Goal: Browse casually

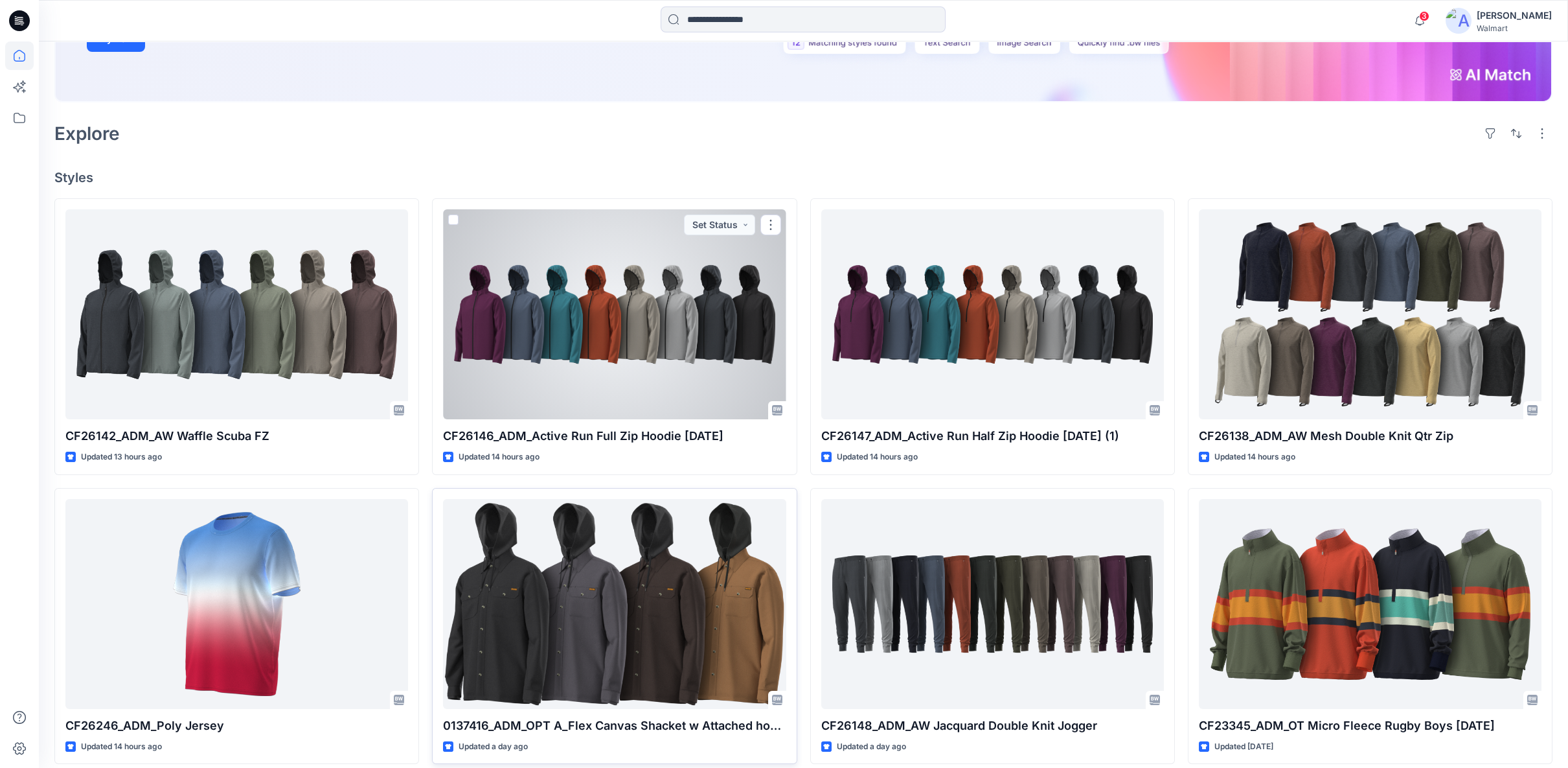
scroll to position [288, 0]
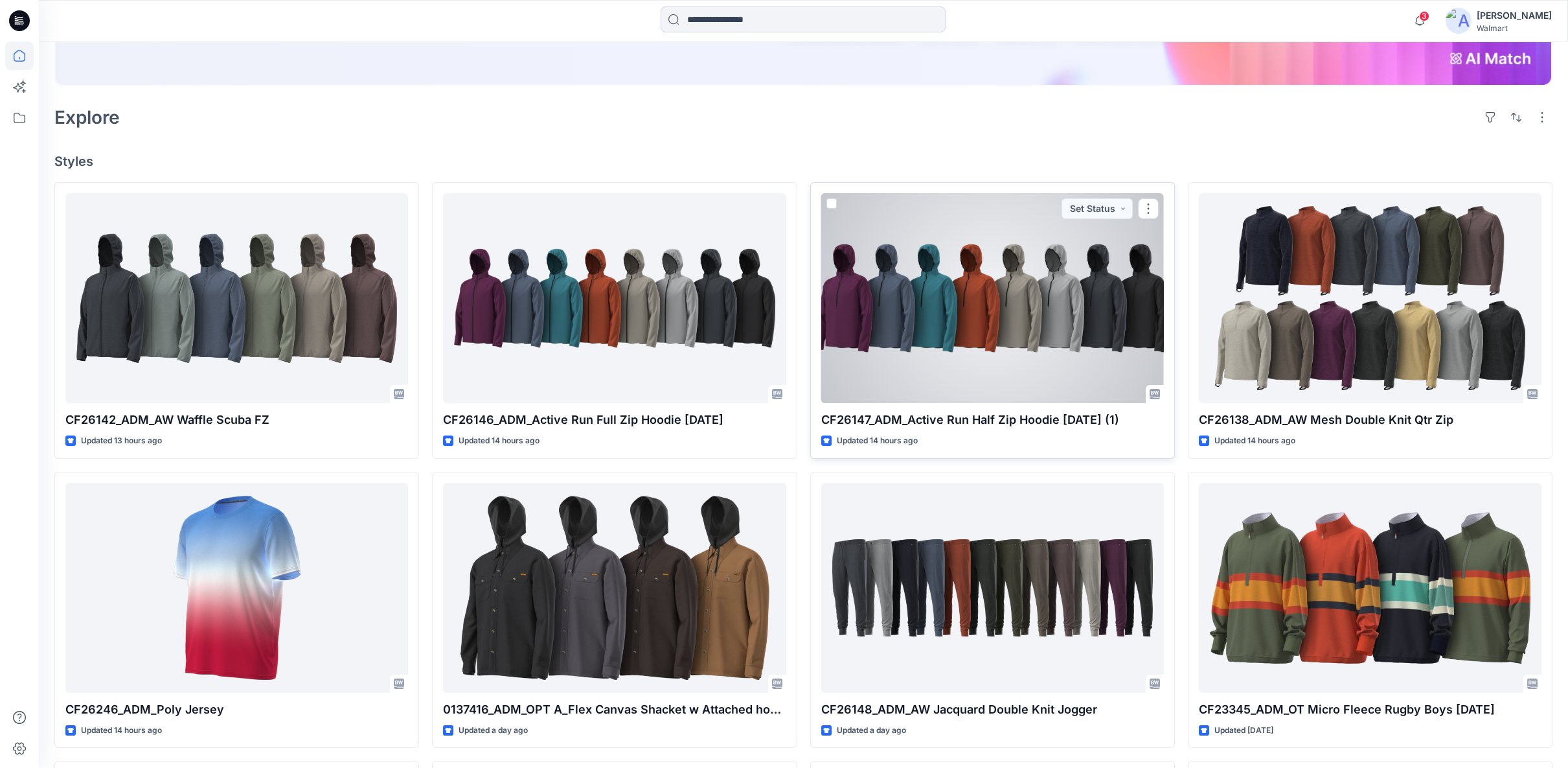
click at [885, 352] on div at bounding box center [993, 298] width 343 height 210
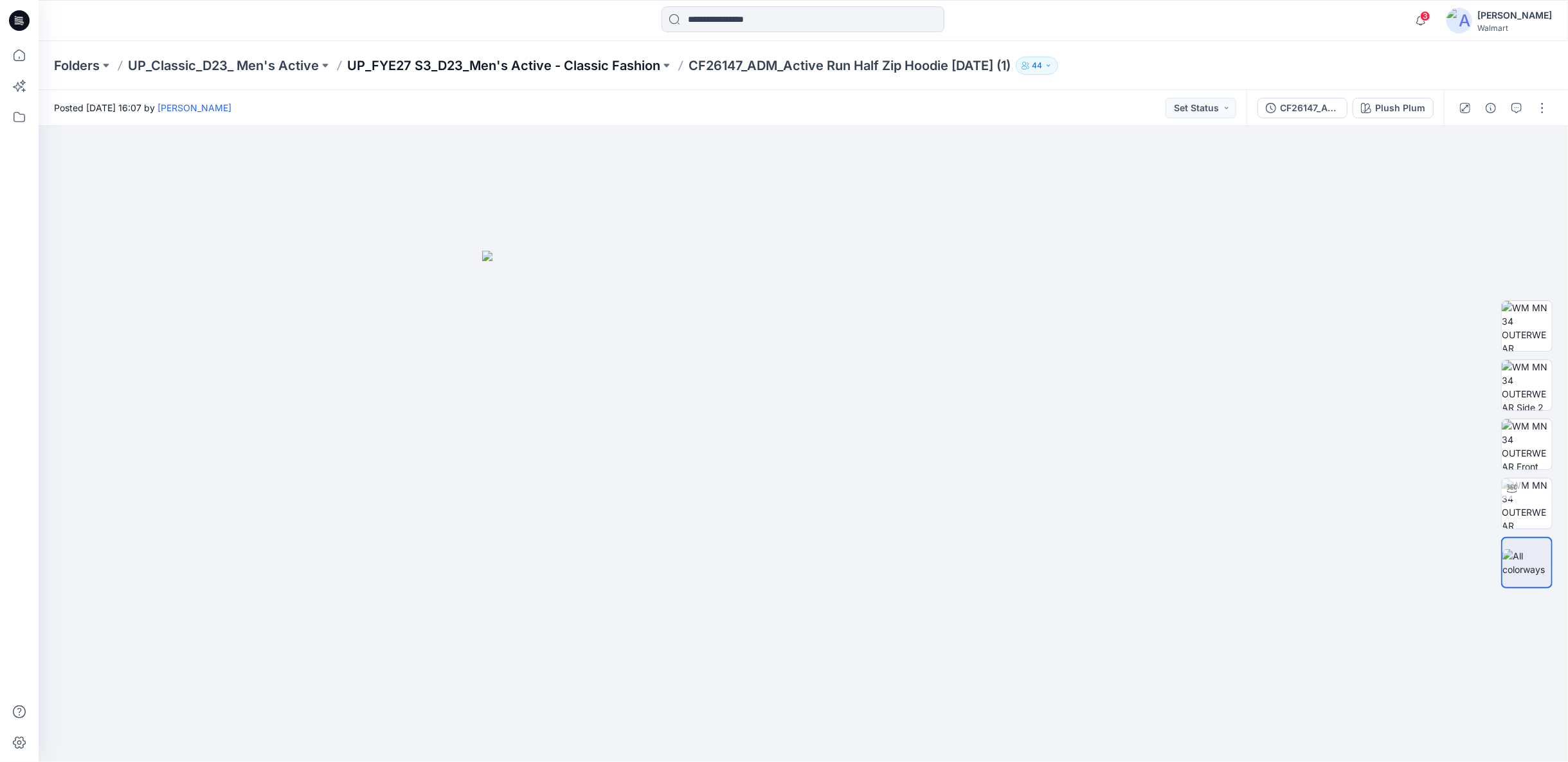
click at [598, 66] on p "UP_FYE27 S3_D23_Men's Active - Classic Fashion" at bounding box center [504, 65] width 313 height 18
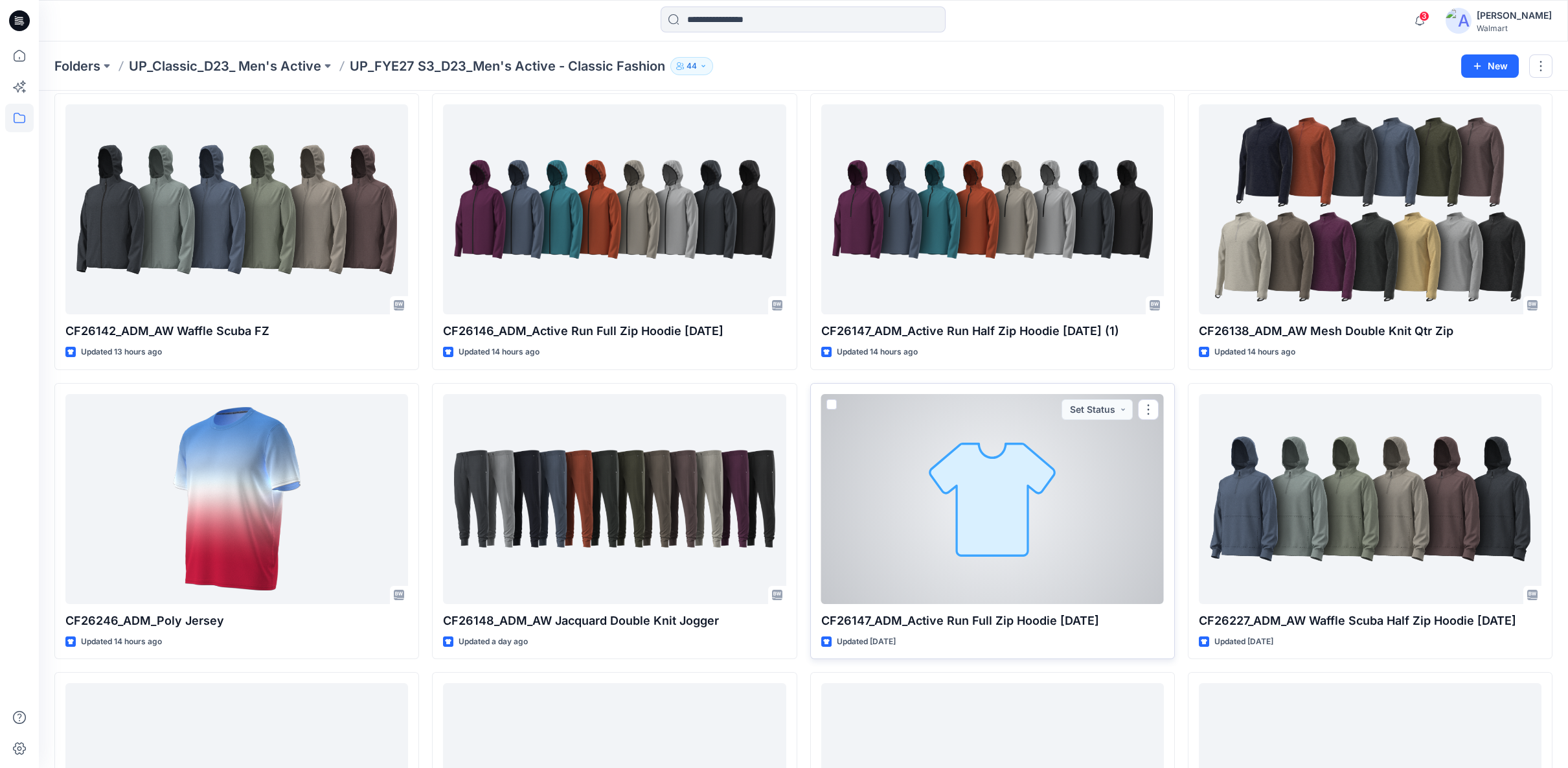
scroll to position [72, 0]
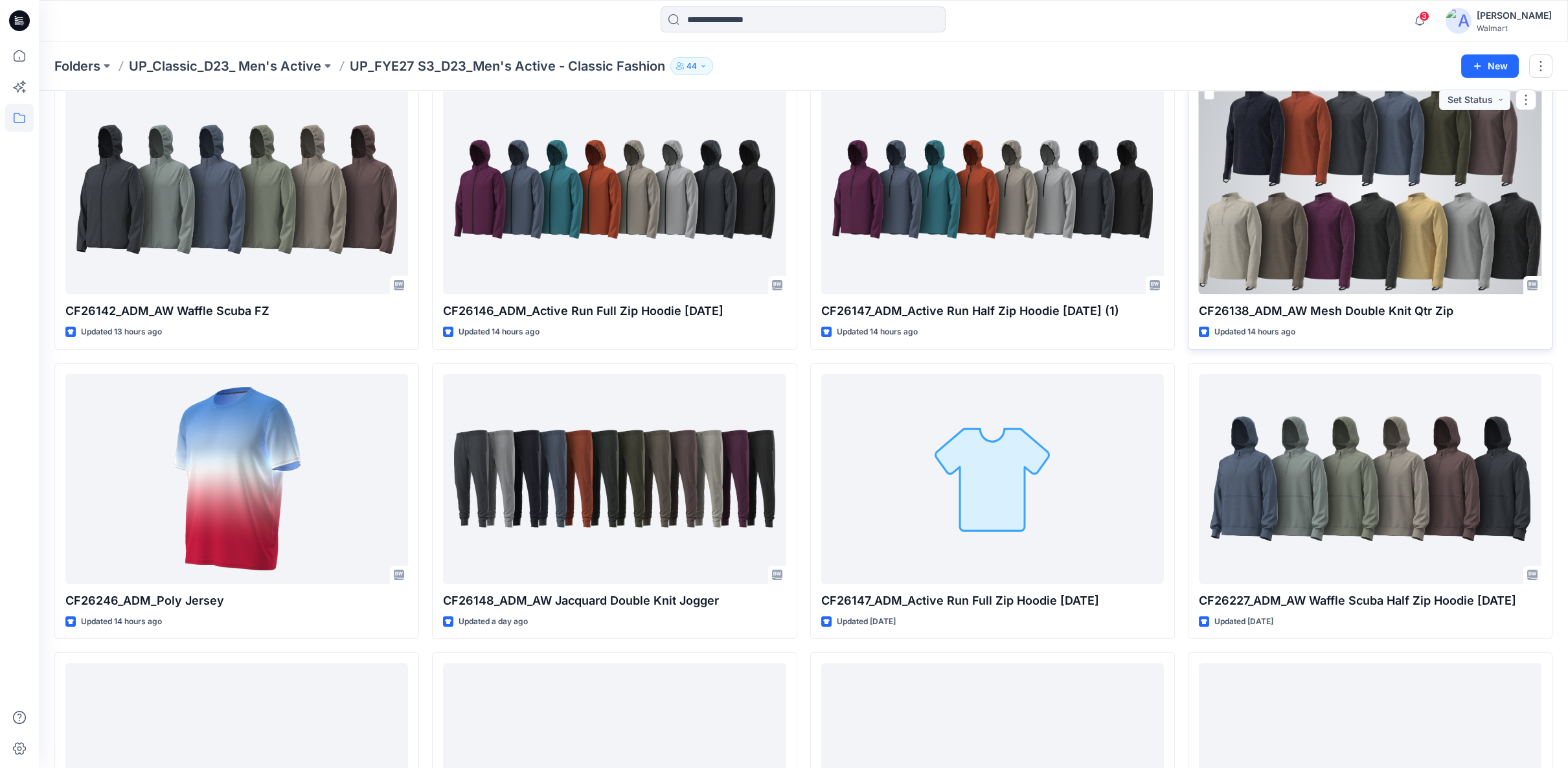
click at [1389, 238] on div at bounding box center [1370, 189] width 343 height 210
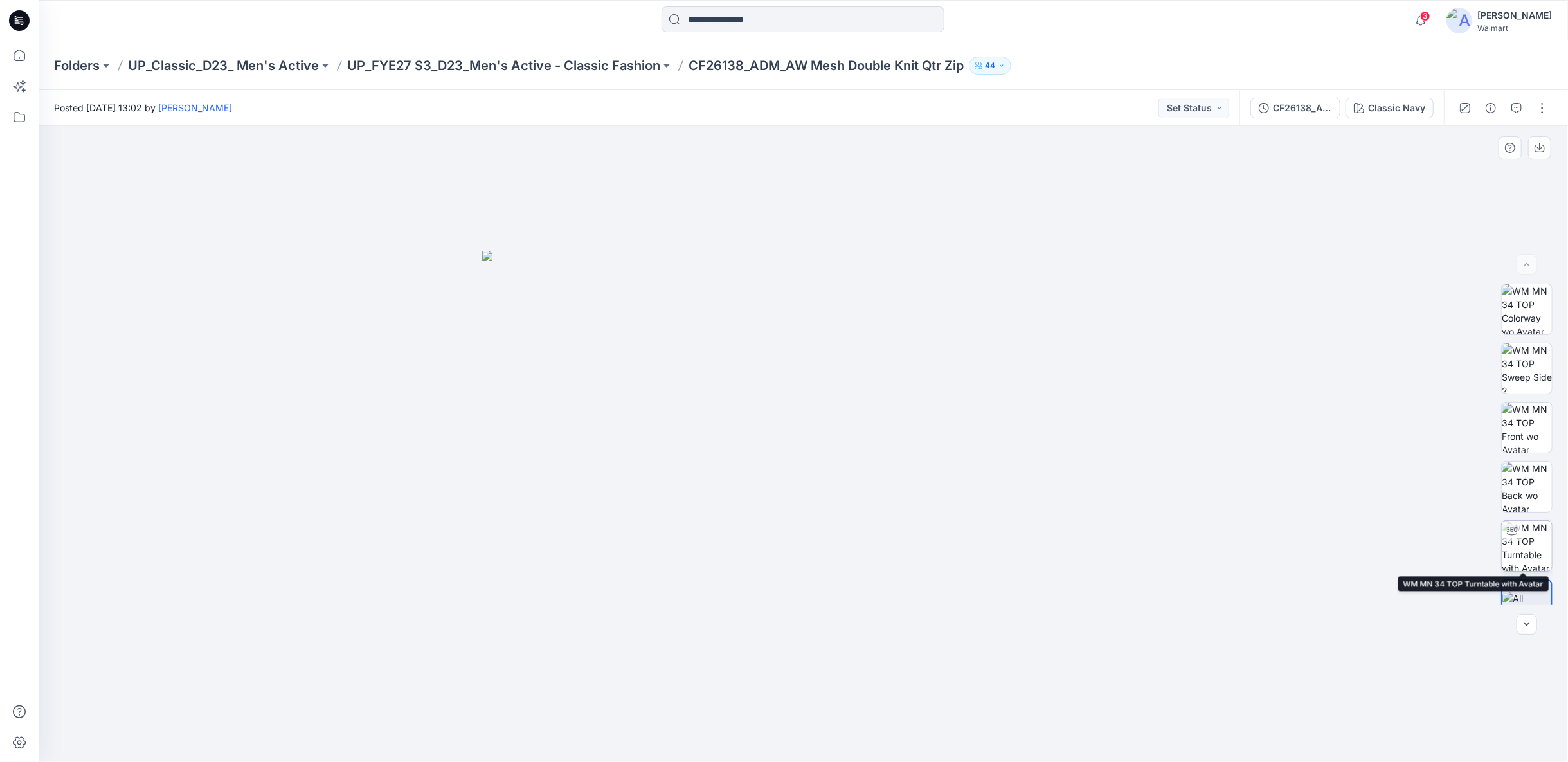
click at [1528, 533] on img at bounding box center [1528, 546] width 50 height 50
